Goal: Find specific page/section: Find specific page/section

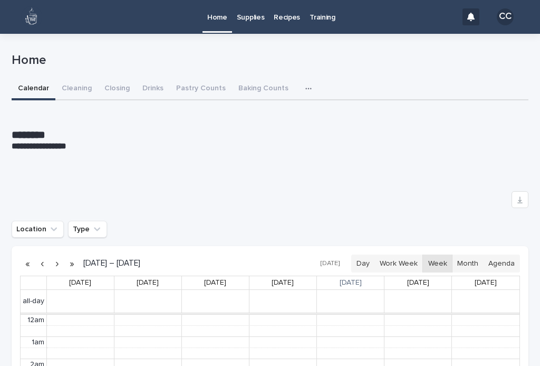
click at [70, 97] on button "Cleaning" at bounding box center [76, 89] width 43 height 22
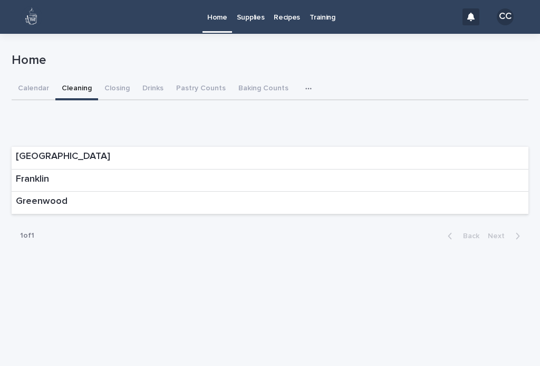
click at [91, 186] on div "Franklin" at bounding box center [270, 180] width 517 height 23
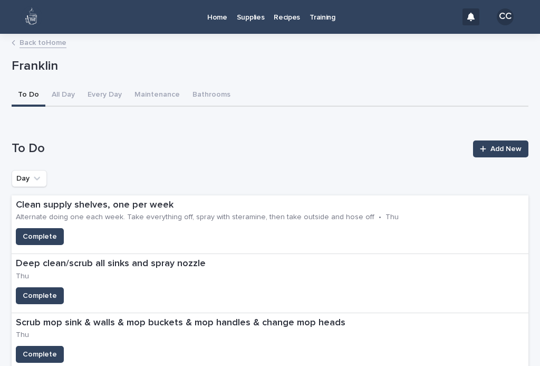
click at [15, 44] on icon at bounding box center [14, 42] width 4 height 5
click at [28, 40] on link "Back to Home" at bounding box center [43, 42] width 47 height 12
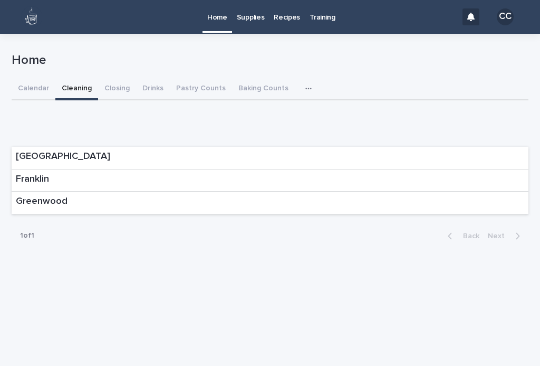
click at [86, 182] on div "Franklin" at bounding box center [270, 180] width 517 height 23
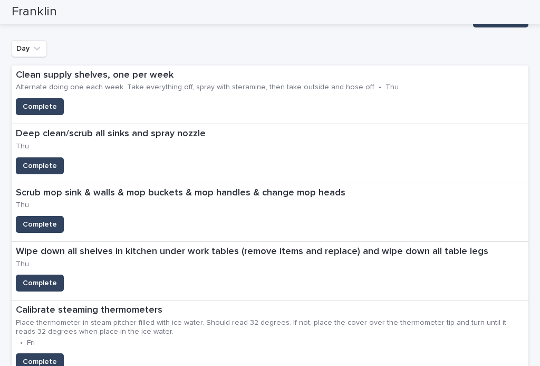
scroll to position [131, 0]
